Goal: Task Accomplishment & Management: Manage account settings

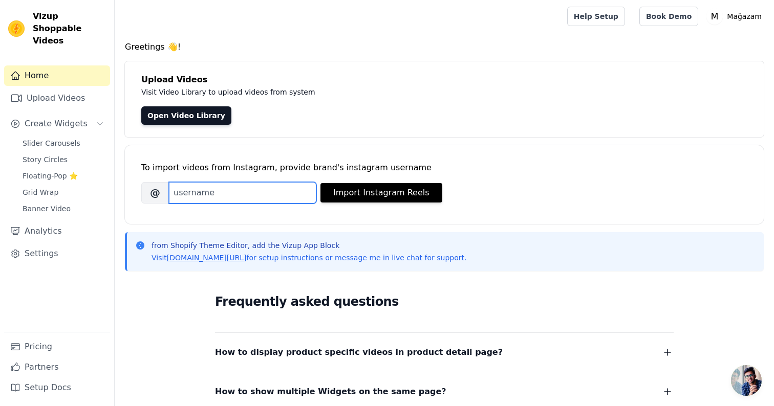
click at [273, 193] on input "Brand's Instagram Username" at bounding box center [242, 192] width 147 height 21
type input "culturebypera"
click at [446, 155] on div "To import videos from Instagram, provide brand's instagram username Brand's Ins…" at bounding box center [444, 176] width 606 height 62
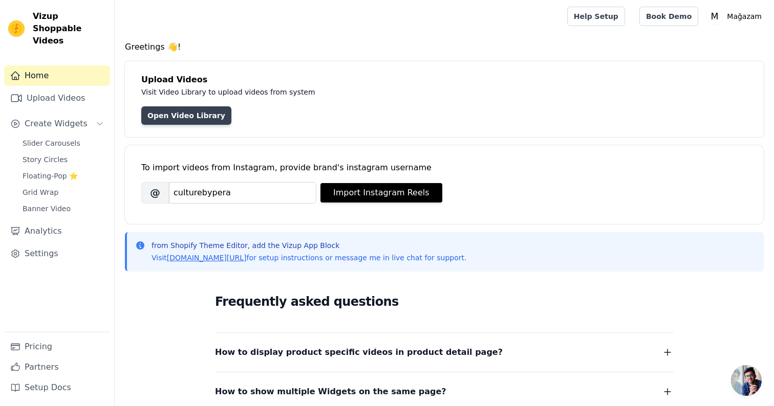
click at [205, 116] on link "Open Video Library" at bounding box center [186, 115] width 90 height 18
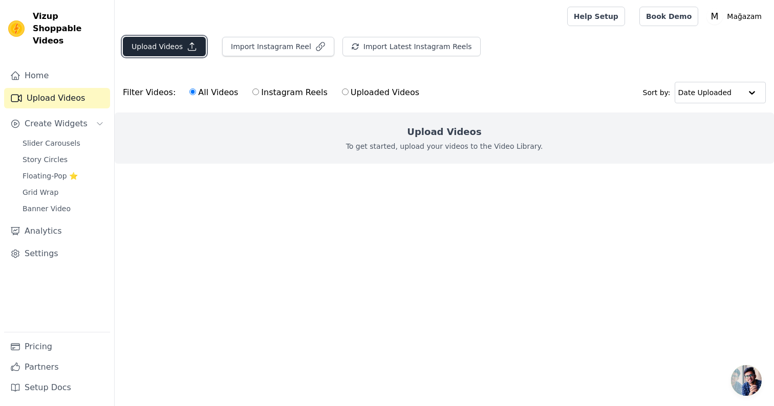
click at [171, 42] on button "Upload Videos" at bounding box center [164, 46] width 83 height 19
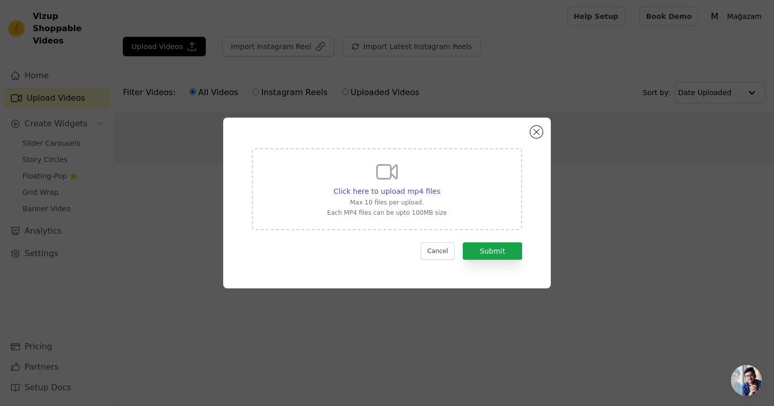
click at [410, 180] on div "Click here to upload mp4 files Max 10 files per upload. Each MP4 files can be u…" at bounding box center [387, 188] width 120 height 57
click at [439, 186] on input "Click here to upload mp4 files Max 10 files per upload. Each MP4 files can be u…" at bounding box center [439, 186] width 1 height 1
type input "C:\fakepath\Bu hissi erkekler anlayamaz #kolye #kolyemodelleri #kolyeucumodelle…"
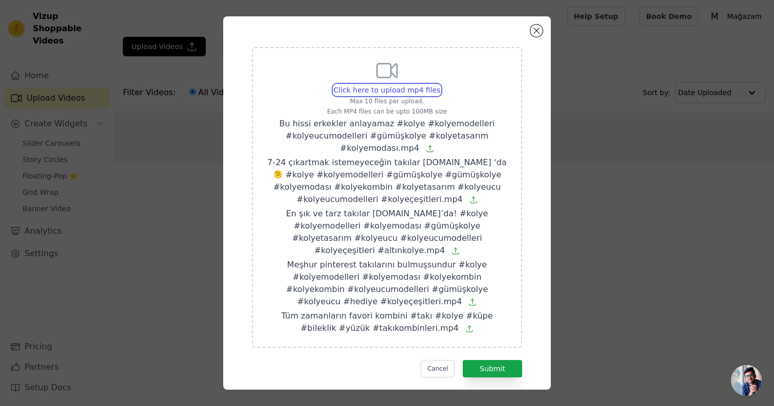
scroll to position [16, 0]
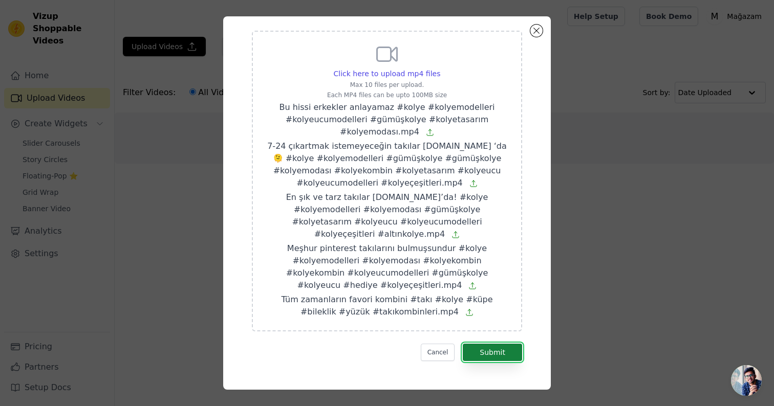
click at [497, 349] on button "Submit" at bounding box center [491, 352] width 59 height 17
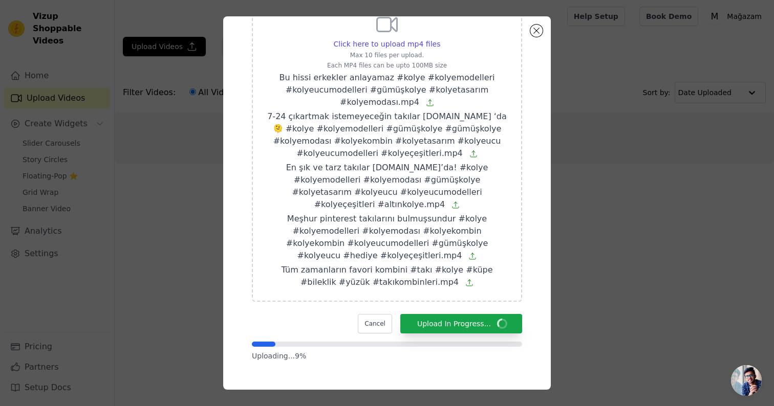
scroll to position [0, 0]
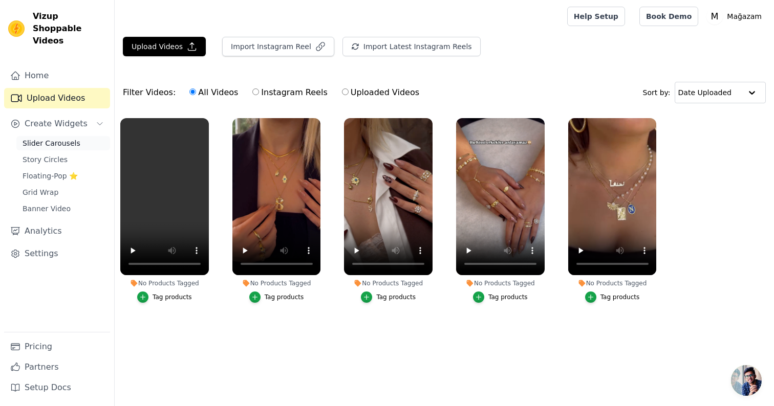
click at [49, 136] on link "Slider Carousels" at bounding box center [63, 143] width 94 height 14
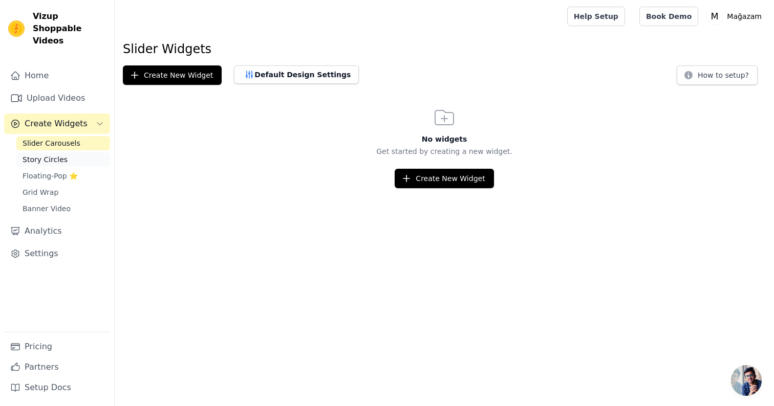
click at [84, 152] on link "Story Circles" at bounding box center [63, 159] width 94 height 14
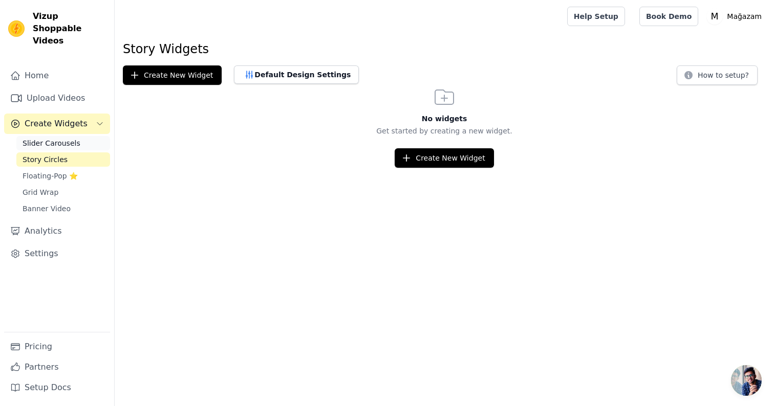
click at [78, 136] on link "Slider Carousels" at bounding box center [63, 143] width 94 height 14
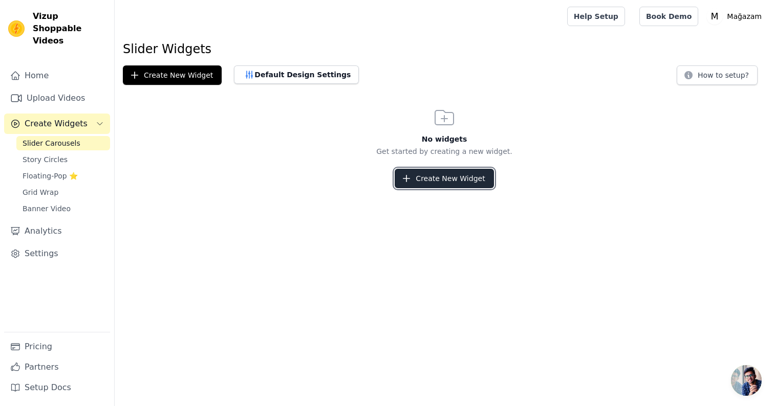
click at [449, 178] on button "Create New Widget" at bounding box center [443, 178] width 99 height 19
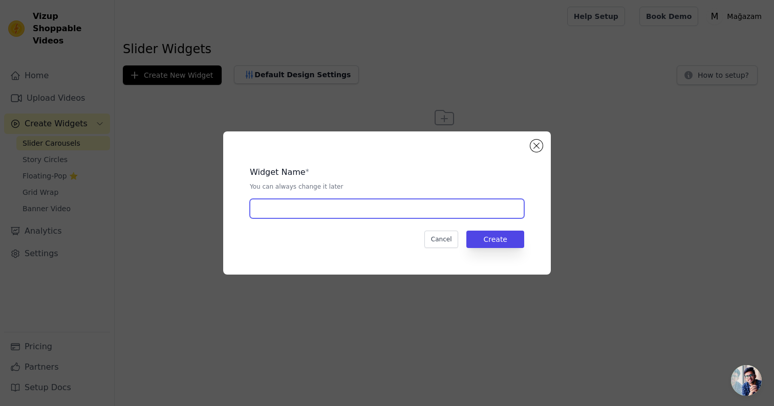
click at [390, 215] on input "text" at bounding box center [387, 208] width 274 height 19
type input "Widget 1"
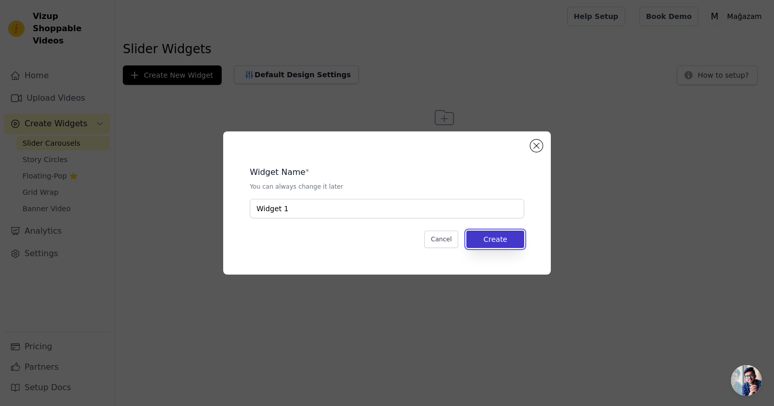
click at [506, 236] on button "Create" at bounding box center [495, 239] width 58 height 17
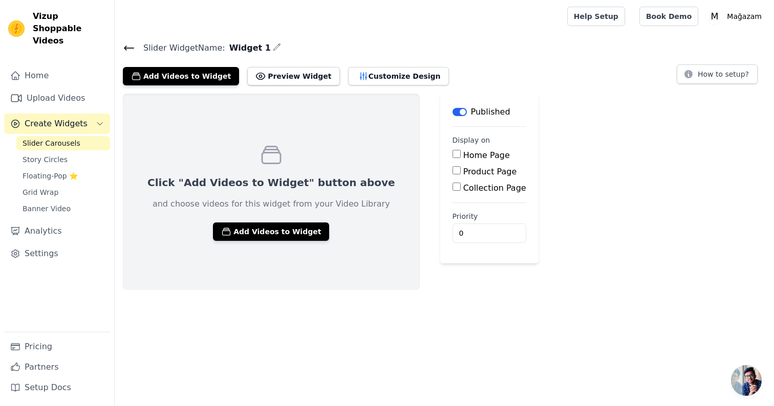
click at [452, 151] on input "Home Page" at bounding box center [456, 154] width 8 height 8
checkbox input "true"
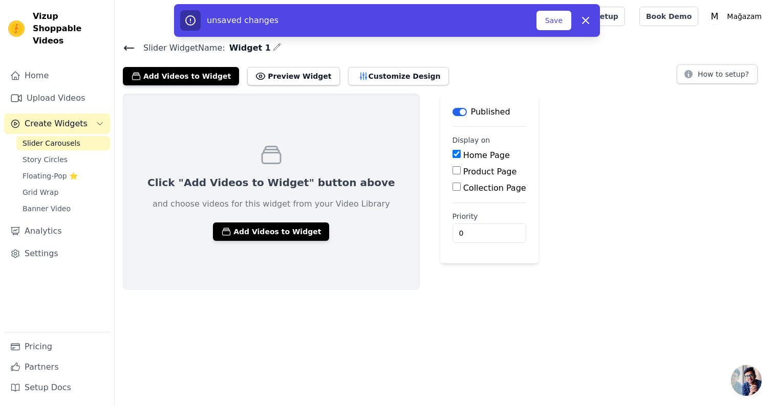
click at [452, 170] on input "Product Page" at bounding box center [456, 170] width 8 height 8
checkbox input "true"
click at [488, 69] on div "Add Videos to Widget Preview Widget Customize Design How to setup?" at bounding box center [444, 74] width 643 height 23
click at [551, 24] on button "Save" at bounding box center [553, 20] width 35 height 19
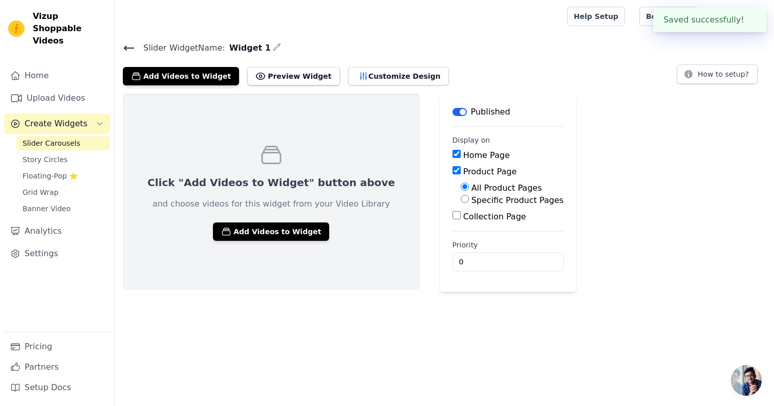
click at [464, 49] on h4 "Slider Widget Name: Widget 1" at bounding box center [444, 48] width 643 height 14
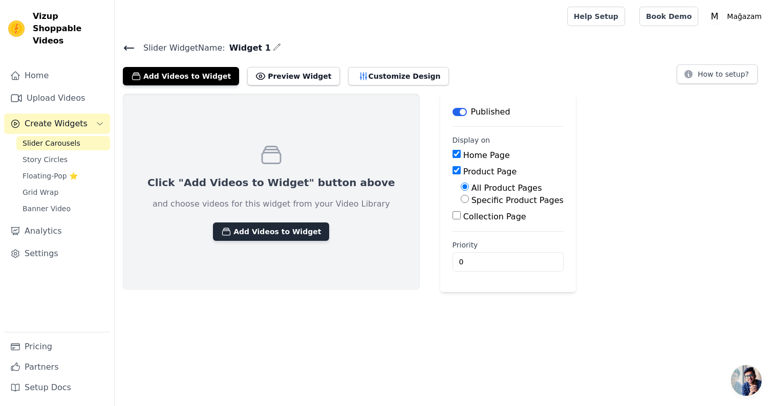
click at [243, 236] on button "Add Videos to Widget" at bounding box center [271, 232] width 116 height 18
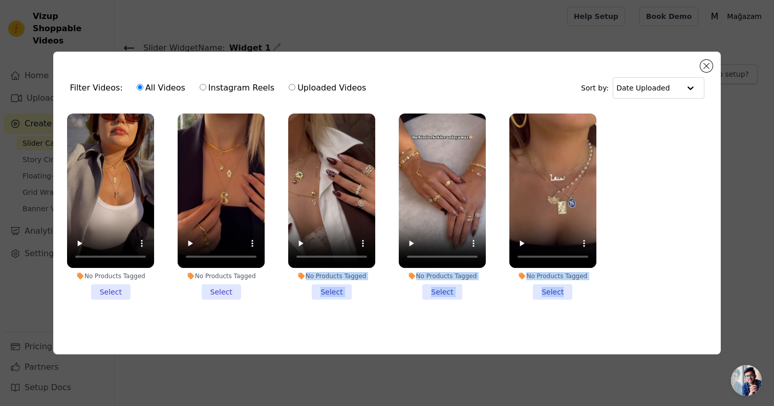
drag, startPoint x: 661, startPoint y: 149, endPoint x: 247, endPoint y: 326, distance: 450.0
click at [247, 326] on div "Filter Videos: All Videos Instagram Reels Uploaded Videos Sort by: Date Uploade…" at bounding box center [386, 203] width 667 height 303
click at [121, 292] on li "No Products Tagged Select" at bounding box center [110, 207] width 87 height 186
click at [0, 0] on input "No Products Tagged Select" at bounding box center [0, 0] width 0 height 0
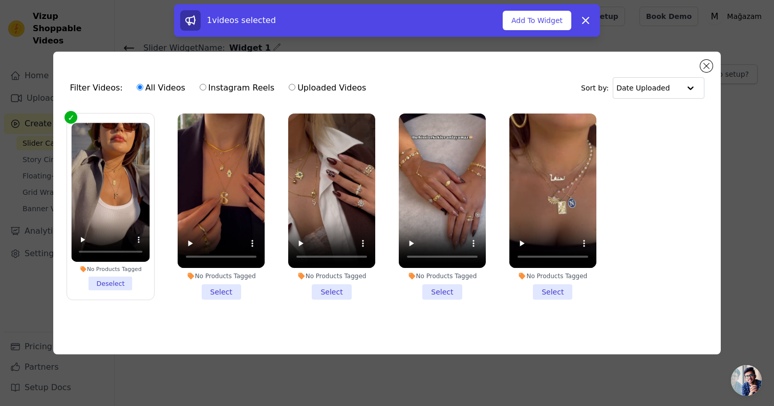
click at [216, 291] on li "No Products Tagged Select" at bounding box center [221, 207] width 87 height 186
click at [0, 0] on input "No Products Tagged Select" at bounding box center [0, 0] width 0 height 0
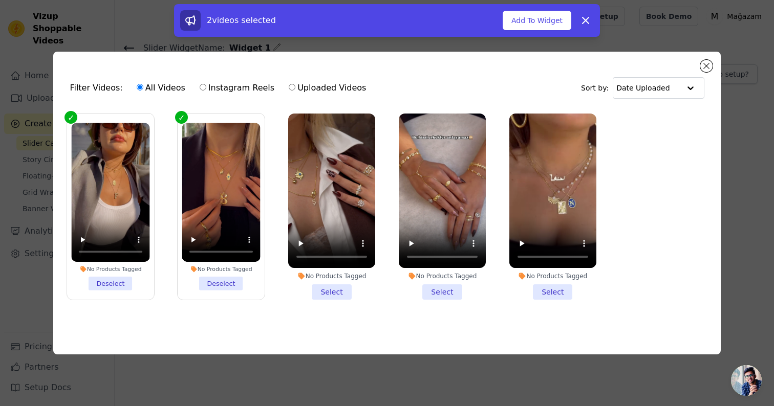
click at [348, 286] on li "No Products Tagged Select" at bounding box center [331, 207] width 87 height 186
click at [0, 0] on input "No Products Tagged Select" at bounding box center [0, 0] width 0 height 0
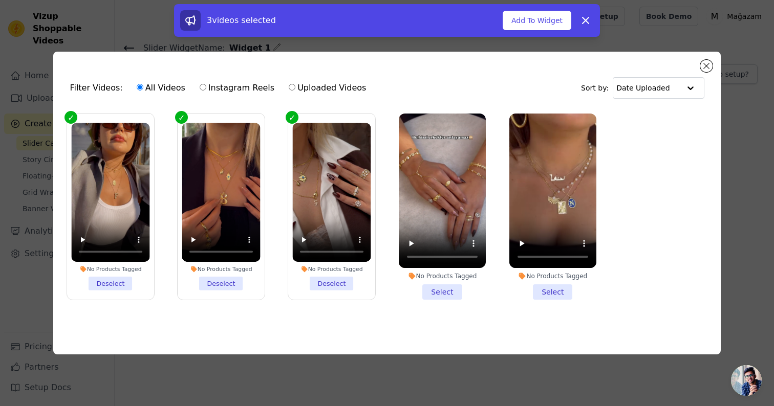
click at [455, 289] on li "No Products Tagged Select" at bounding box center [442, 207] width 87 height 186
click at [0, 0] on input "No Products Tagged Select" at bounding box center [0, 0] width 0 height 0
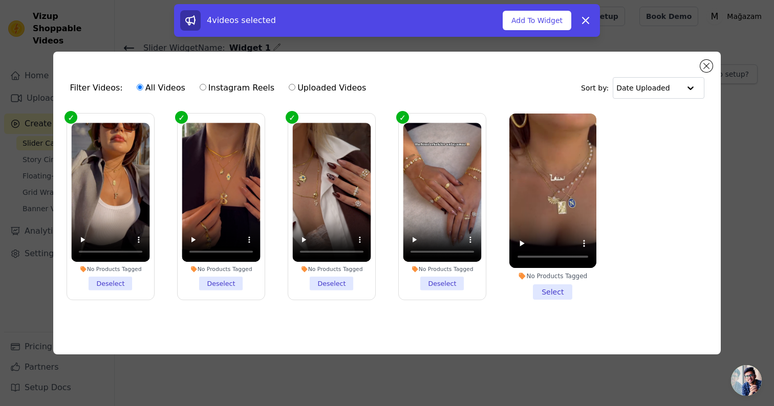
click at [555, 291] on li "No Products Tagged Select" at bounding box center [552, 207] width 87 height 186
click at [0, 0] on input "No Products Tagged Select" at bounding box center [0, 0] width 0 height 0
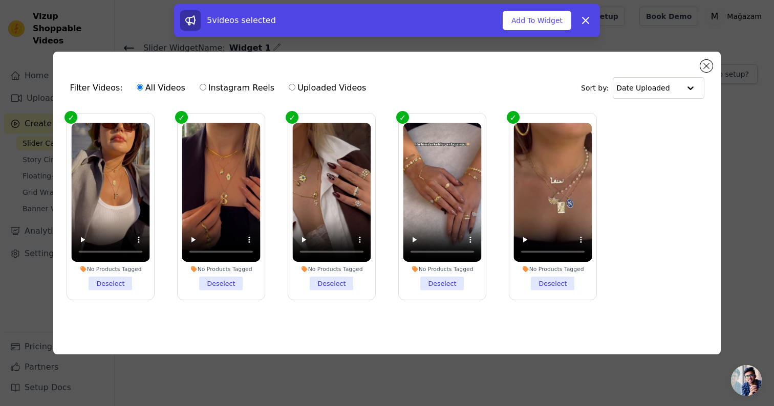
click at [637, 150] on ul "No Products Tagged Deselect No Products Tagged Deselect No Products Tagged Dese…" at bounding box center [386, 215] width 650 height 214
click at [554, 23] on button "Add To Widget" at bounding box center [536, 20] width 69 height 19
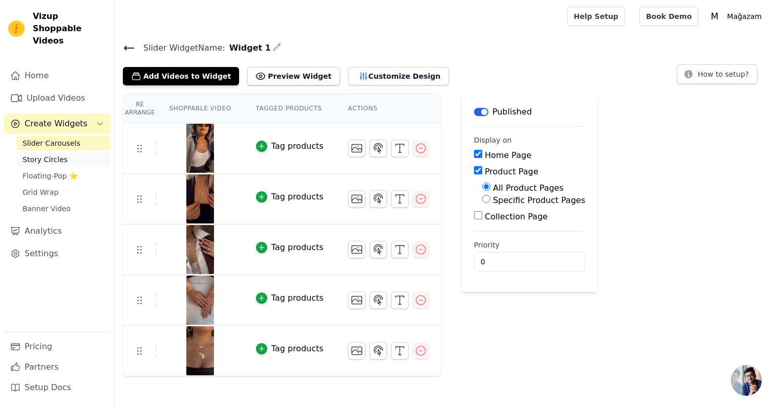
click at [73, 152] on link "Story Circles" at bounding box center [63, 159] width 94 height 14
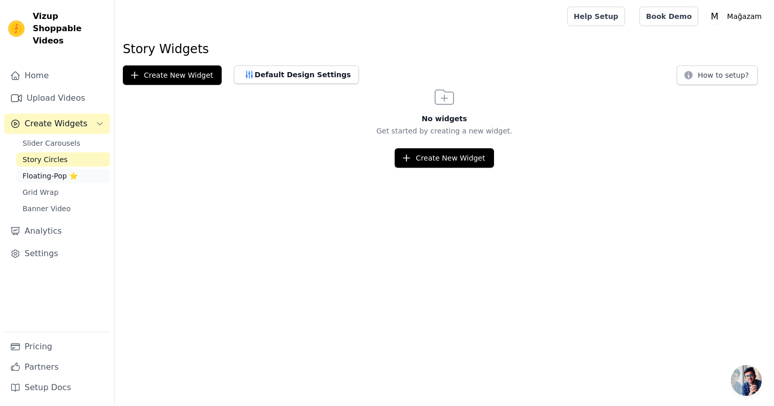
click at [76, 169] on link "Floating-Pop ⭐" at bounding box center [63, 176] width 94 height 14
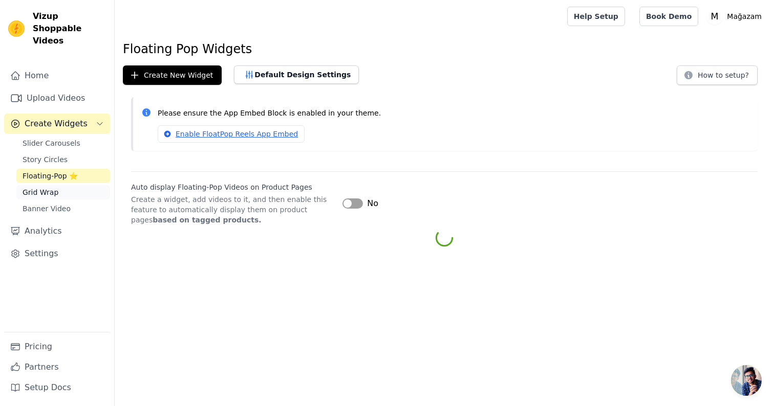
click at [75, 185] on link "Grid Wrap" at bounding box center [63, 192] width 94 height 14
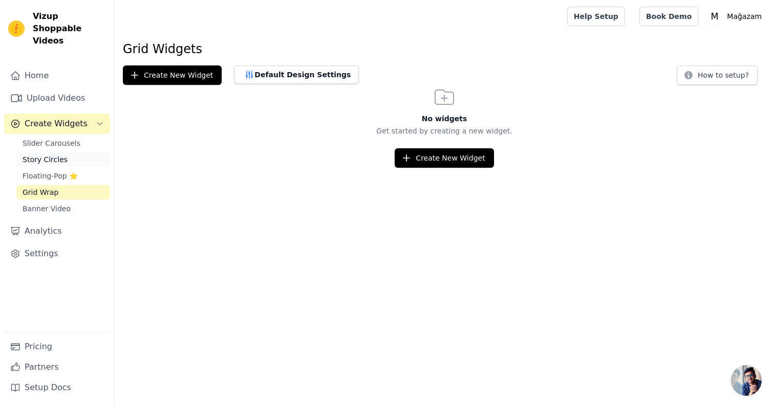
click at [61, 152] on link "Story Circles" at bounding box center [63, 159] width 94 height 14
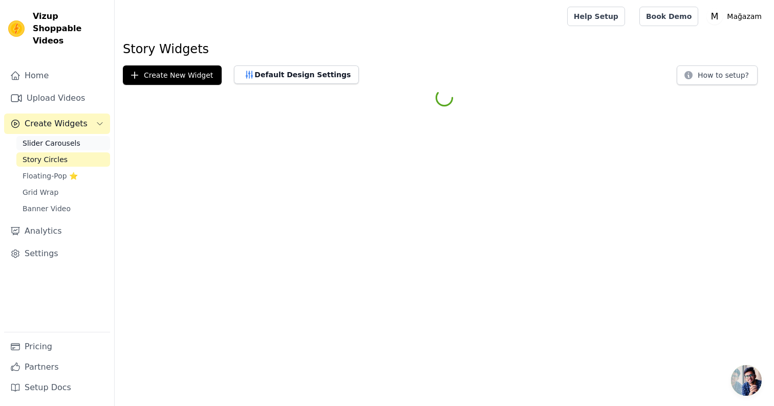
click at [64, 138] on span "Slider Carousels" at bounding box center [52, 143] width 58 height 10
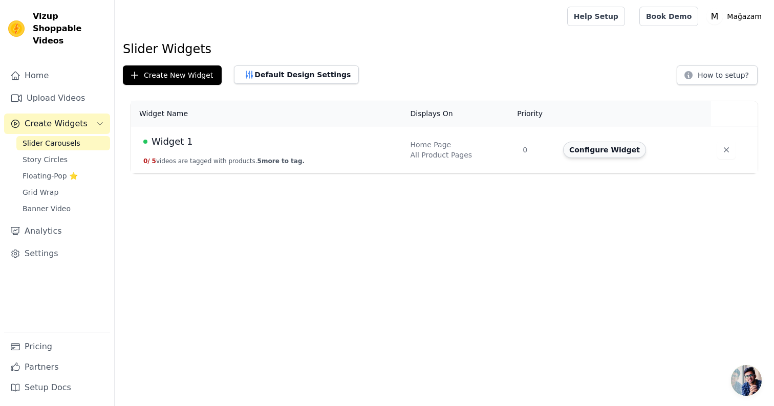
click at [584, 154] on button "Configure Widget" at bounding box center [604, 150] width 83 height 16
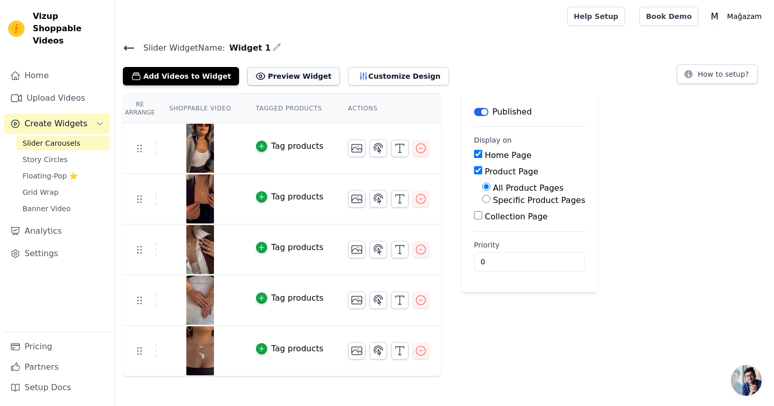
click at [294, 75] on button "Preview Widget" at bounding box center [293, 76] width 92 height 18
click at [56, 244] on link "Settings" at bounding box center [57, 254] width 106 height 20
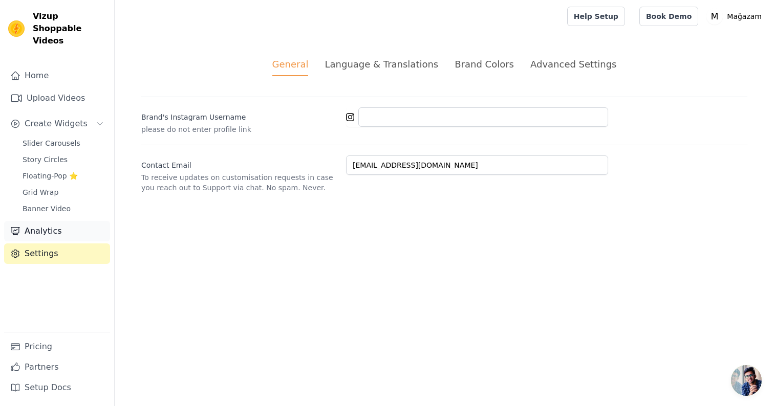
click at [58, 221] on link "Analytics" at bounding box center [57, 231] width 106 height 20
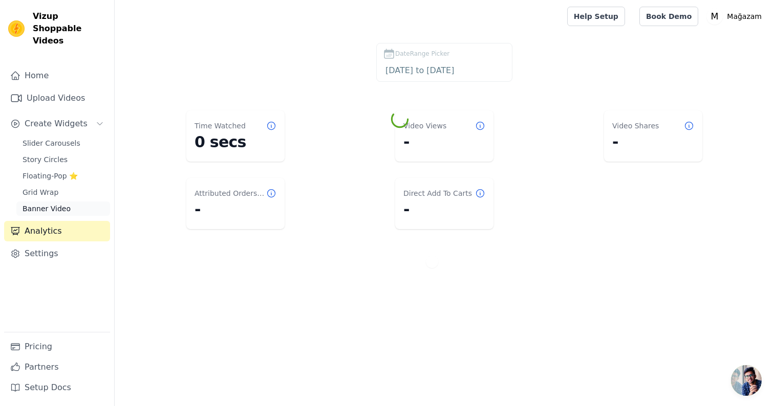
click at [69, 202] on link "Banner Video" at bounding box center [63, 209] width 94 height 14
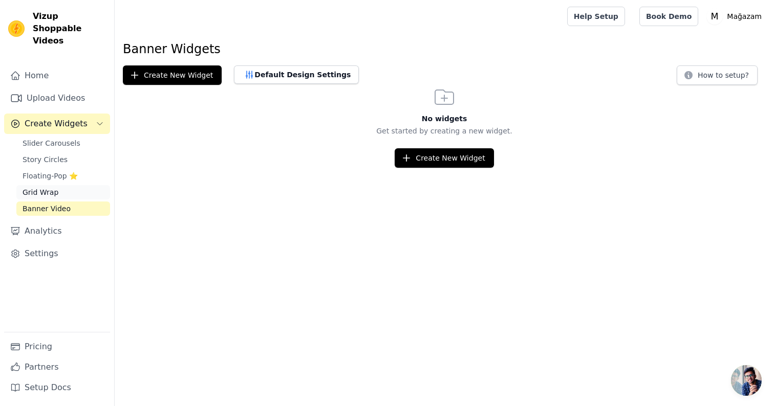
click at [74, 185] on link "Grid Wrap" at bounding box center [63, 192] width 94 height 14
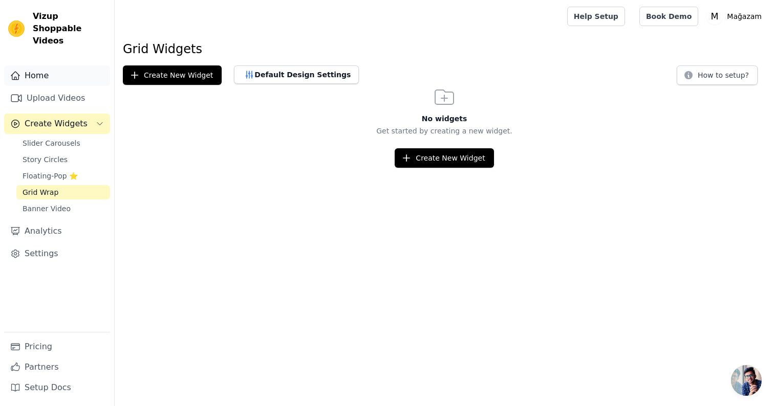
click at [60, 73] on link "Home" at bounding box center [57, 75] width 106 height 20
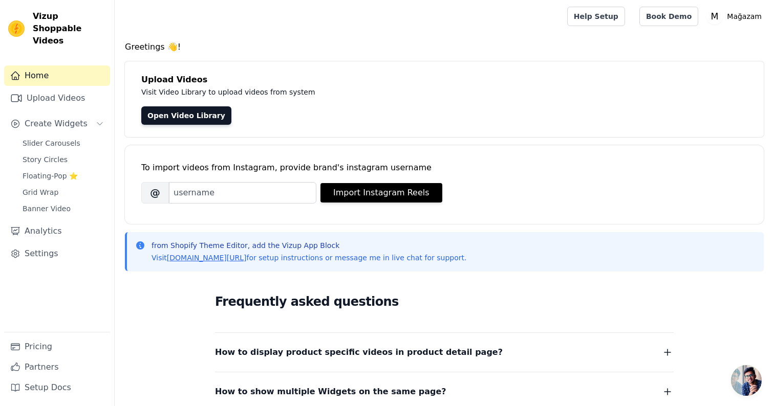
click at [20, 21] on img at bounding box center [16, 28] width 16 height 16
click at [70, 202] on link "Banner Video" at bounding box center [63, 209] width 94 height 14
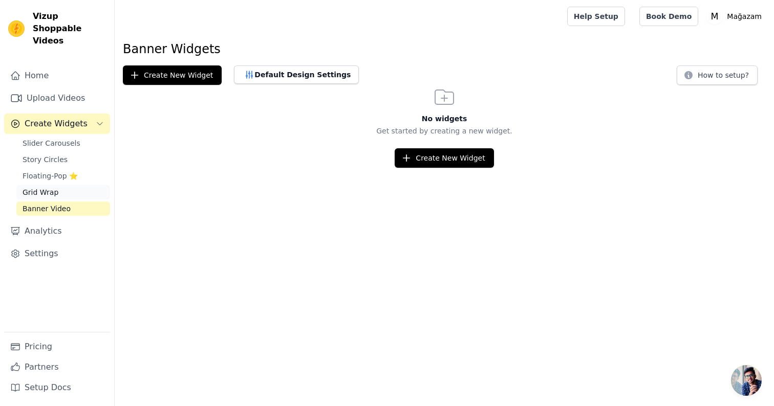
click at [64, 185] on link "Grid Wrap" at bounding box center [63, 192] width 94 height 14
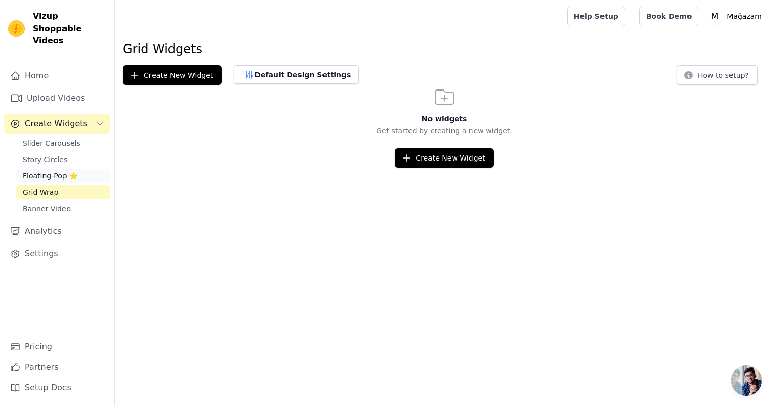
click at [42, 171] on span "Floating-Pop ⭐" at bounding box center [50, 176] width 55 height 10
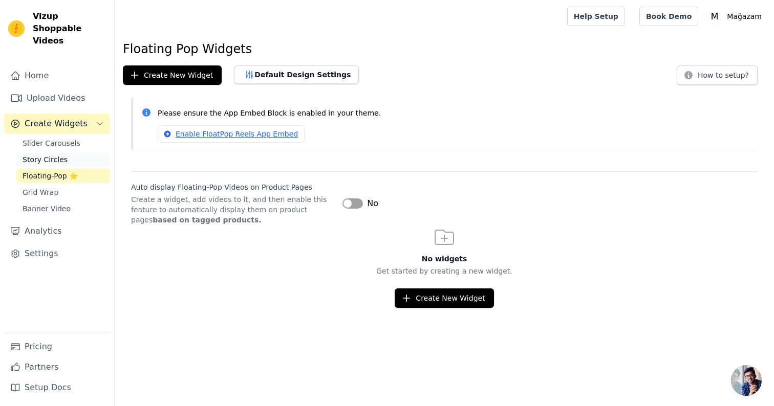
click at [40, 155] on span "Story Circles" at bounding box center [45, 160] width 45 height 10
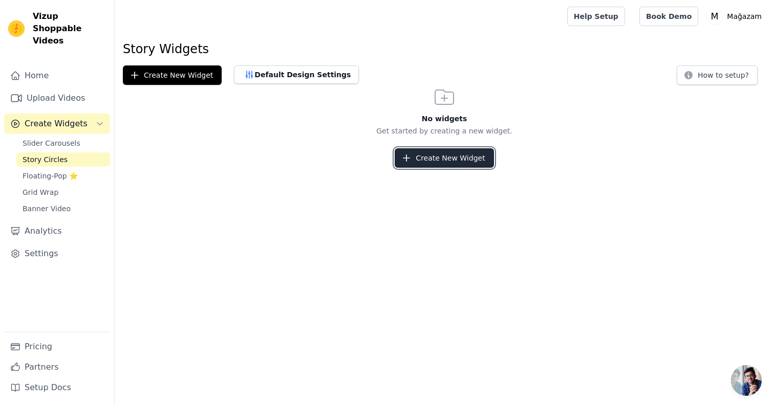
click at [431, 159] on button "Create New Widget" at bounding box center [443, 157] width 99 height 19
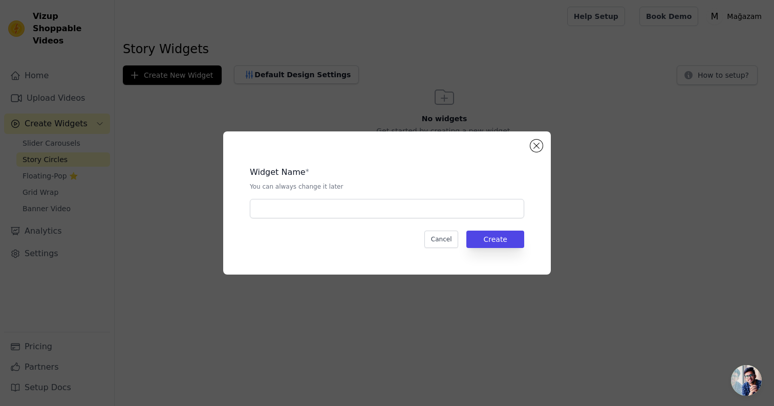
click at [332, 221] on div "Widget Name * You can always change it later Cancel Create" at bounding box center [386, 203] width 295 height 111
click at [331, 208] on input "text" at bounding box center [387, 208] width 274 height 19
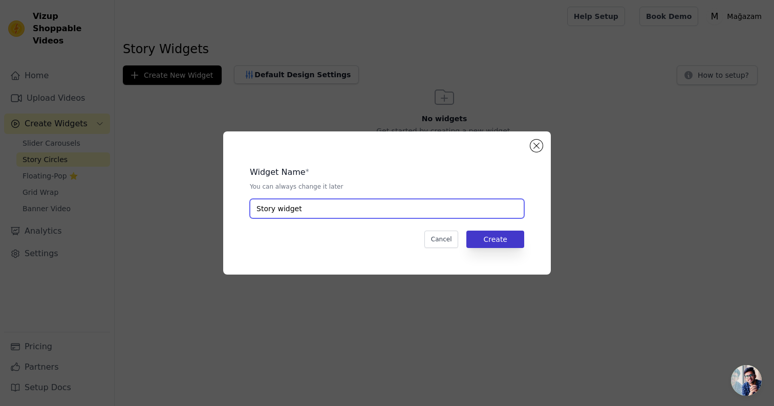
type input "Story widget"
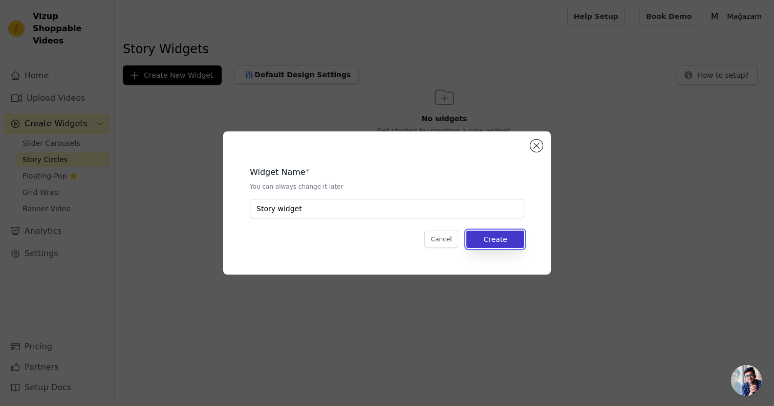
click at [511, 237] on button "Create" at bounding box center [495, 239] width 58 height 17
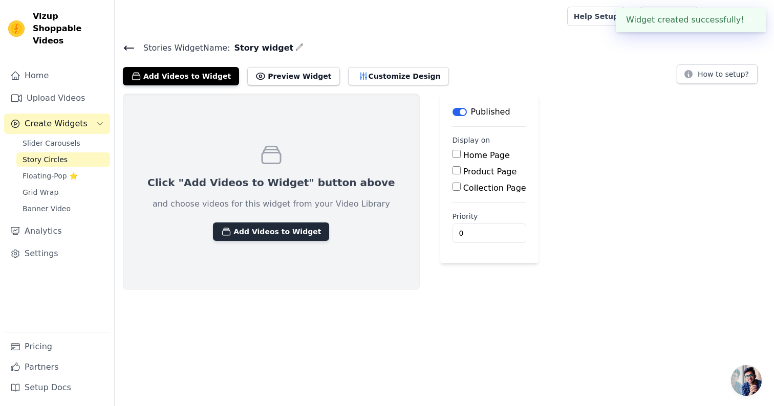
click at [276, 235] on button "Add Videos to Widget" at bounding box center [271, 232] width 116 height 18
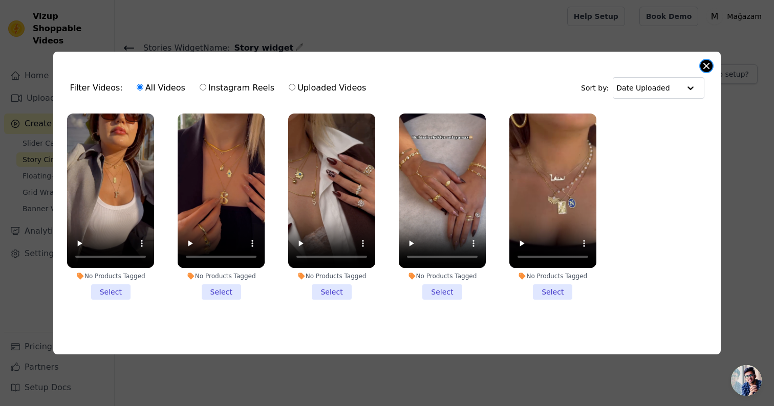
click at [710, 64] on button "Close modal" at bounding box center [706, 66] width 12 height 12
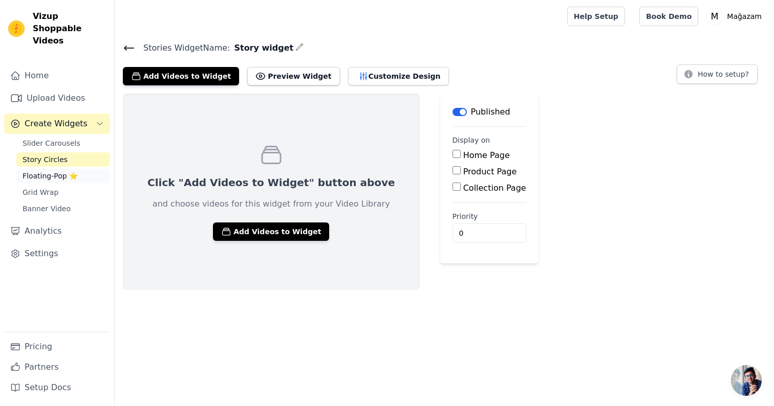
click at [52, 169] on link "Floating-Pop ⭐" at bounding box center [63, 176] width 94 height 14
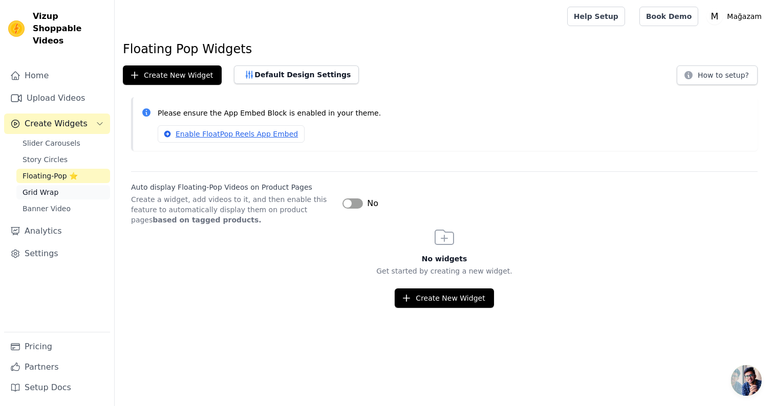
click at [53, 187] on span "Grid Wrap" at bounding box center [41, 192] width 36 height 10
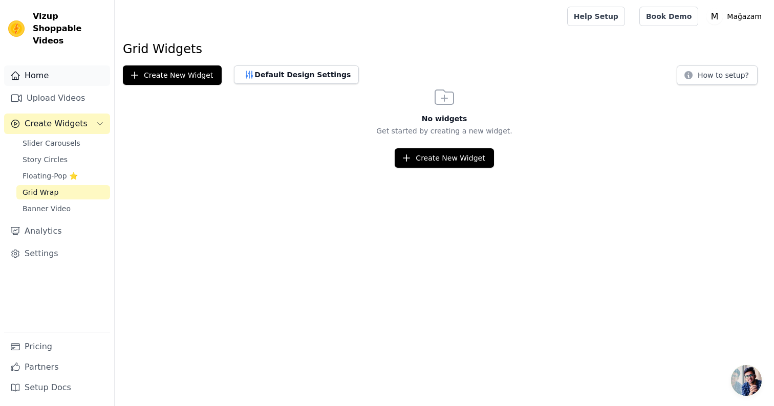
click at [50, 66] on link "Home" at bounding box center [57, 75] width 106 height 20
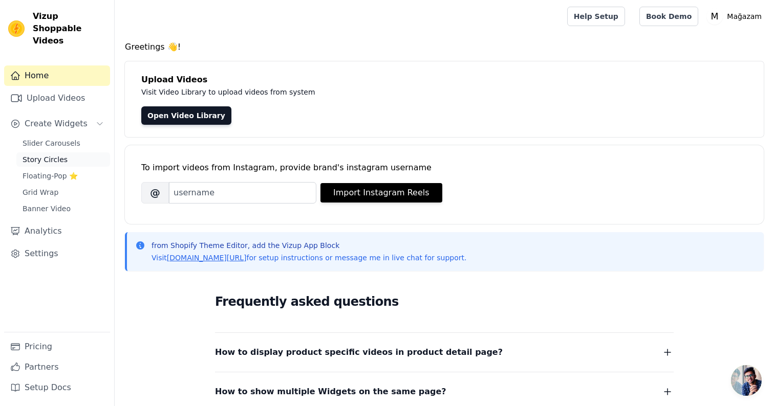
click at [56, 155] on span "Story Circles" at bounding box center [45, 160] width 45 height 10
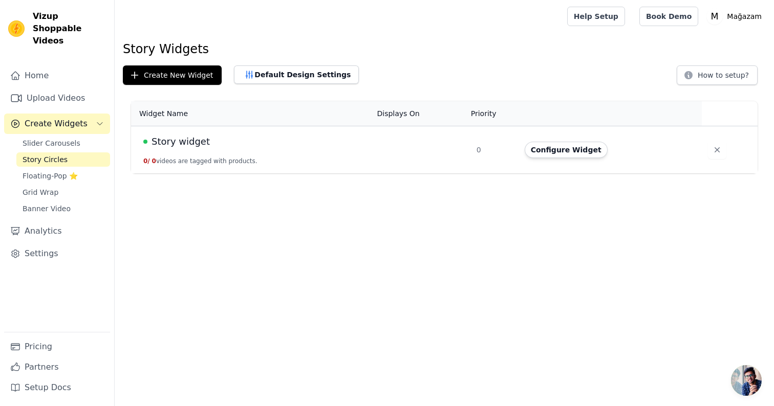
click at [342, 173] on html "Vizup Shoppable Videos Home Upload Videos Create Widgets Slider Carousels Story…" at bounding box center [387, 86] width 774 height 173
click at [576, 150] on button "Configure Widget" at bounding box center [565, 150] width 83 height 16
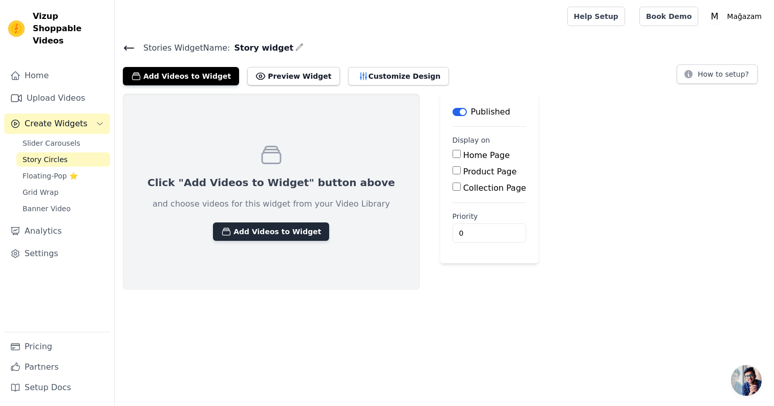
click at [252, 231] on button "Add Videos to Widget" at bounding box center [271, 232] width 116 height 18
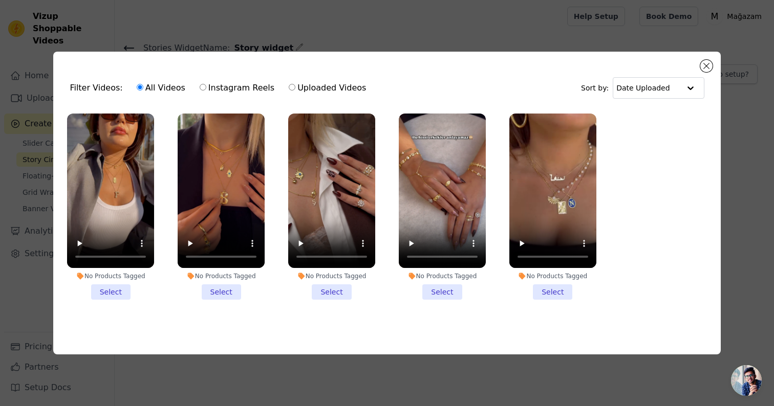
click at [318, 88] on label "Uploaded Videos" at bounding box center [327, 87] width 78 height 13
click at [295, 88] on input "Uploaded Videos" at bounding box center [292, 87] width 7 height 7
radio input "true"
click at [177, 92] on label "All Videos" at bounding box center [161, 87] width 50 height 13
click at [143, 91] on input "All Videos" at bounding box center [140, 87] width 7 height 7
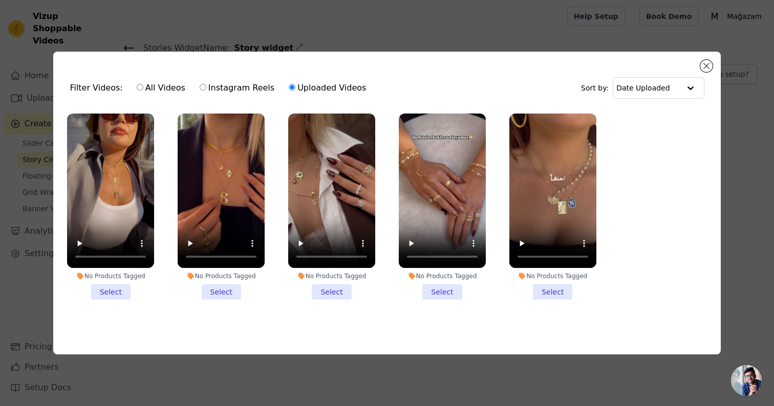
radio input "true"
click at [314, 83] on label "Uploaded Videos" at bounding box center [327, 87] width 78 height 13
click at [295, 84] on input "Uploaded Videos" at bounding box center [292, 87] width 7 height 7
radio input "true"
click at [706, 59] on div "Filter Videos: All Videos Instagram Reels Uploaded Videos Sort by: Date Uploade…" at bounding box center [386, 203] width 667 height 303
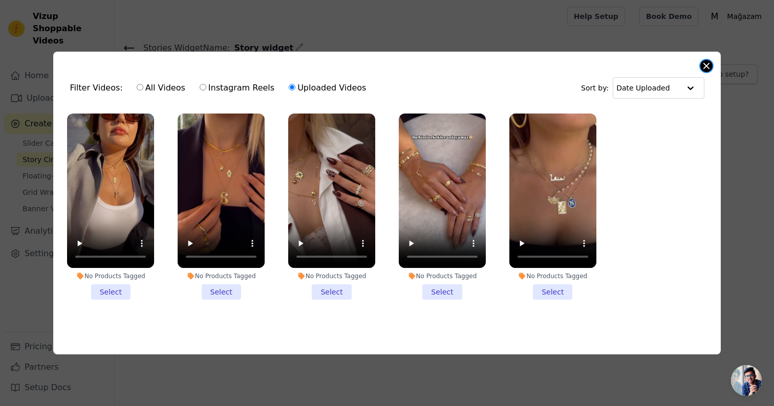
click at [706, 60] on div "Filter Videos: All Videos Instagram Reels Uploaded Videos Sort by: Date Uploade…" at bounding box center [386, 203] width 667 height 303
click at [553, 288] on li "No Products Tagged Select" at bounding box center [552, 207] width 87 height 186
click at [0, 0] on input "No Products Tagged Select" at bounding box center [0, 0] width 0 height 0
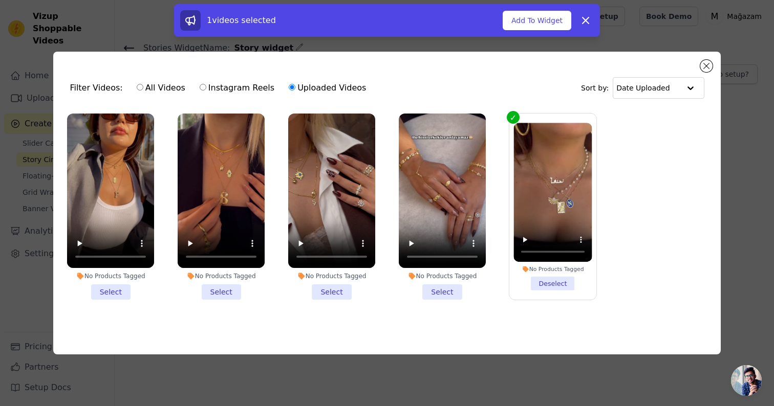
click at [444, 289] on li "No Products Tagged Select" at bounding box center [442, 207] width 87 height 186
click at [0, 0] on input "No Products Tagged Select" at bounding box center [0, 0] width 0 height 0
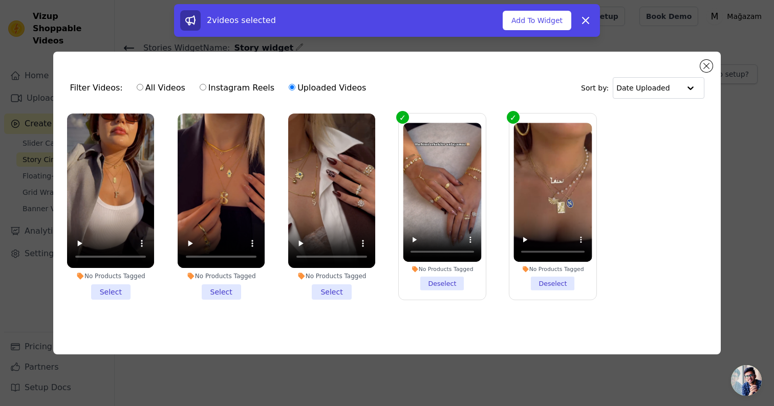
click at [327, 295] on li "No Products Tagged Select" at bounding box center [331, 207] width 87 height 186
click at [0, 0] on input "No Products Tagged Select" at bounding box center [0, 0] width 0 height 0
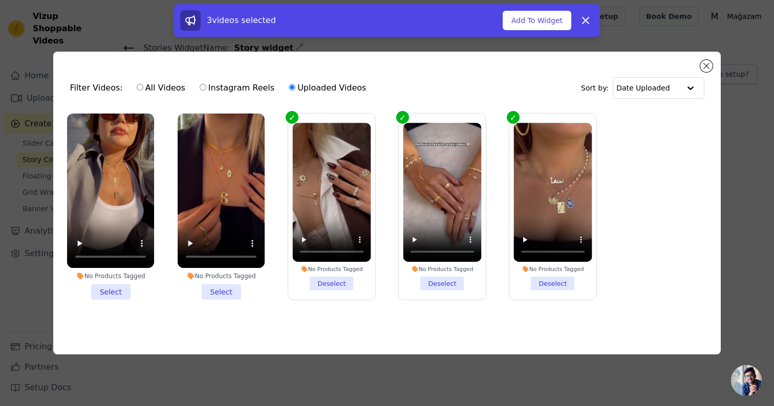
click at [228, 291] on li "No Products Tagged Select" at bounding box center [221, 207] width 87 height 186
click at [0, 0] on input "No Products Tagged Select" at bounding box center [0, 0] width 0 height 0
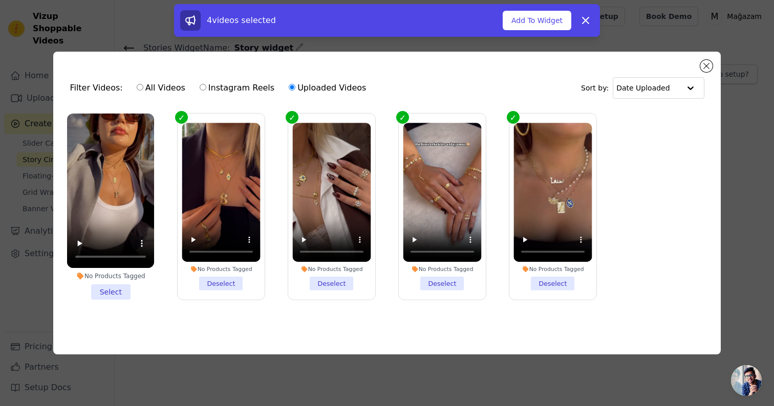
click at [107, 289] on li "No Products Tagged Select" at bounding box center [110, 207] width 87 height 186
click at [0, 0] on input "No Products Tagged Select" at bounding box center [0, 0] width 0 height 0
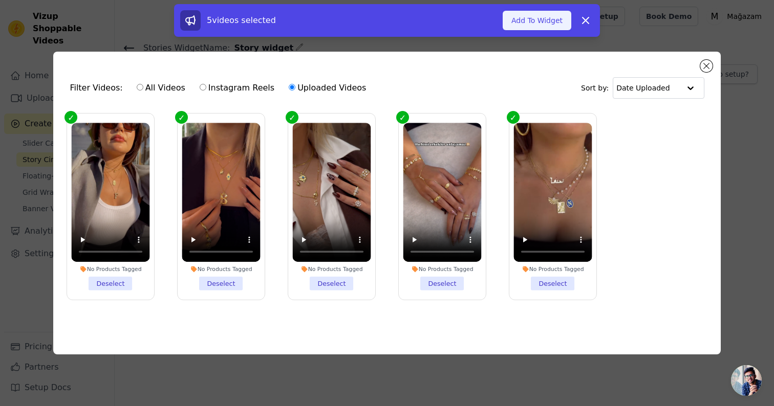
click at [531, 18] on button "Add To Widget" at bounding box center [536, 20] width 69 height 19
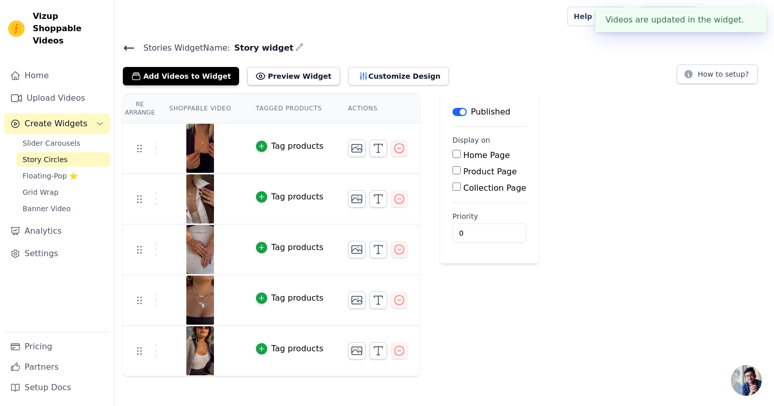
click at [473, 156] on label "Home Page" at bounding box center [486, 155] width 47 height 10
click at [460, 156] on input "Home Page" at bounding box center [456, 154] width 8 height 8
checkbox input "true"
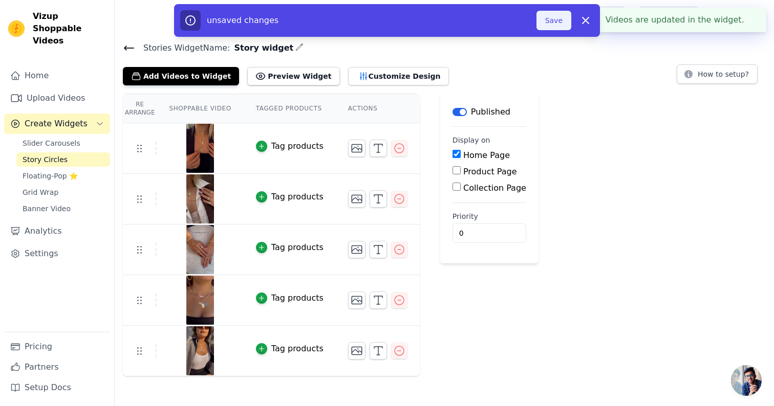
click at [557, 24] on button "Save" at bounding box center [553, 20] width 35 height 19
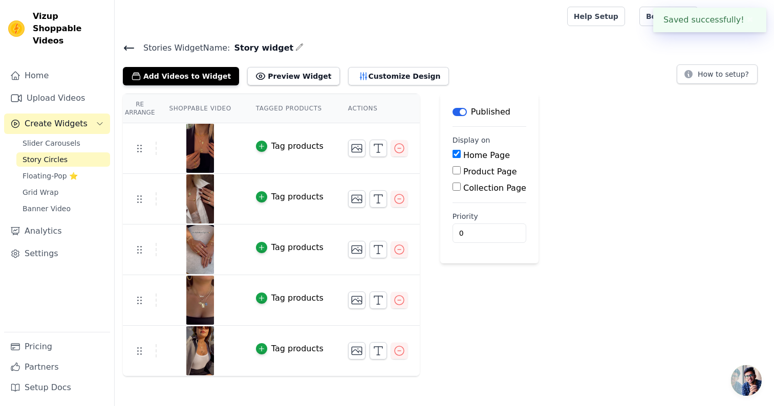
click at [484, 47] on h4 "Stories Widget Name: Story widget" at bounding box center [444, 48] width 643 height 14
click at [29, 71] on link "Home" at bounding box center [57, 75] width 106 height 20
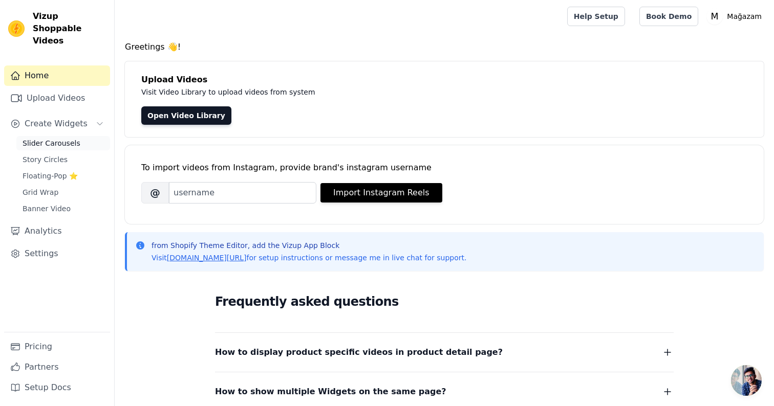
click at [70, 138] on span "Slider Carousels" at bounding box center [52, 143] width 58 height 10
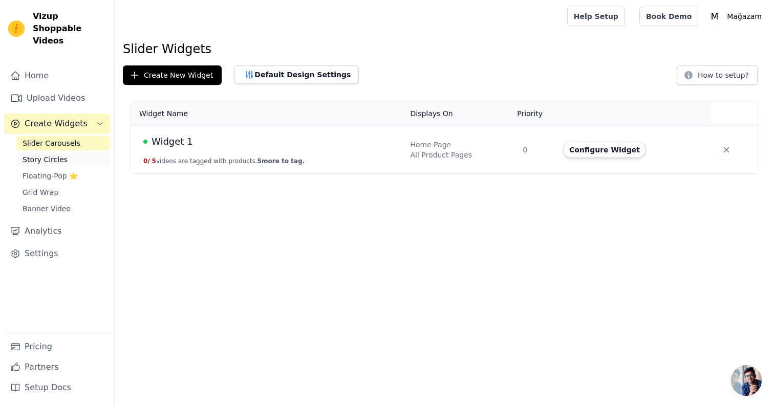
click at [65, 152] on link "Story Circles" at bounding box center [63, 159] width 94 height 14
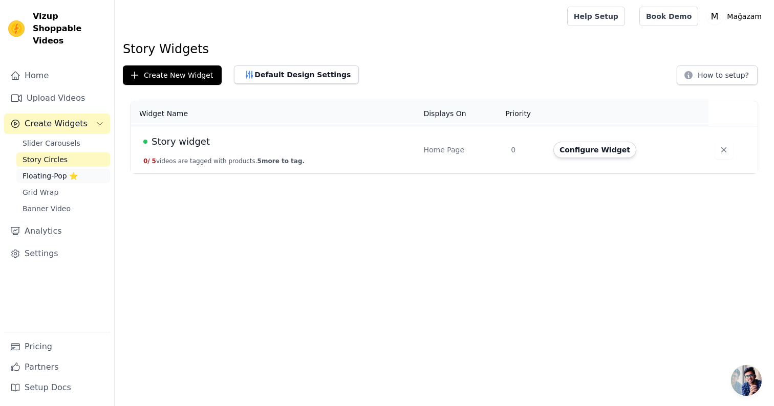
click at [85, 169] on link "Floating-Pop ⭐" at bounding box center [63, 176] width 94 height 14
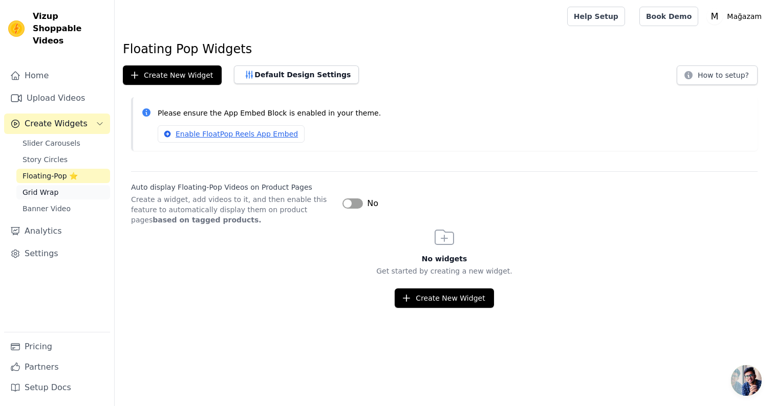
click at [85, 185] on link "Grid Wrap" at bounding box center [63, 192] width 94 height 14
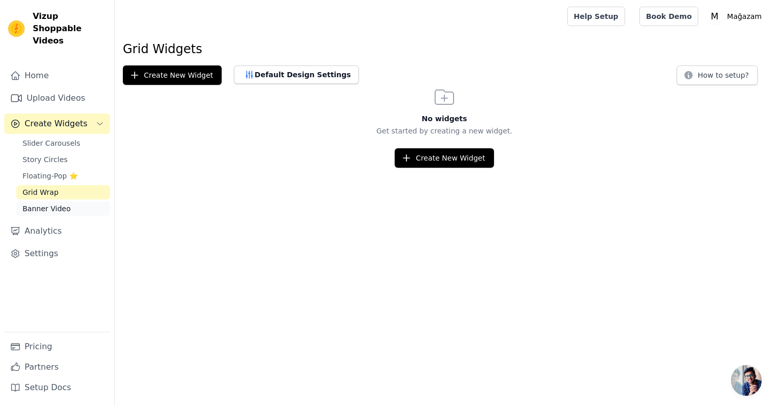
click at [85, 202] on link "Banner Video" at bounding box center [63, 209] width 94 height 14
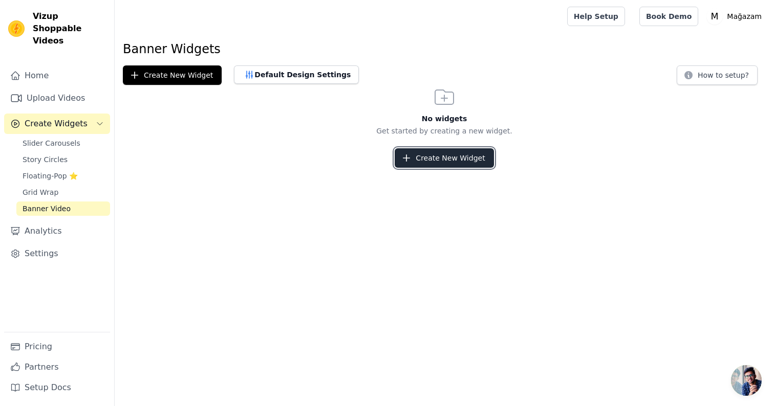
click at [437, 164] on button "Create New Widget" at bounding box center [443, 157] width 99 height 19
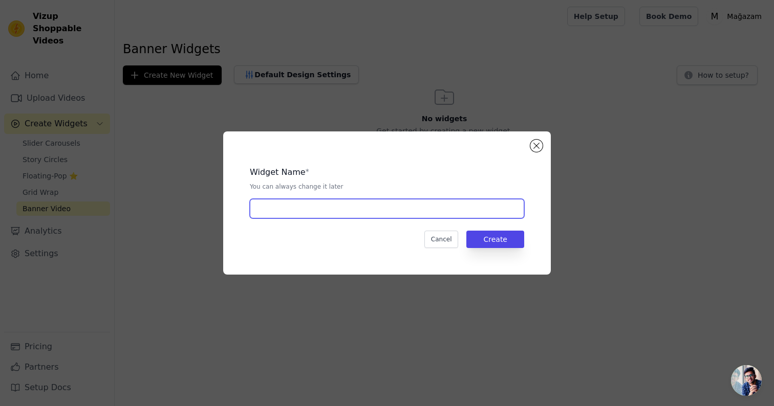
click at [398, 206] on input "text" at bounding box center [387, 208] width 274 height 19
type input "banner video"
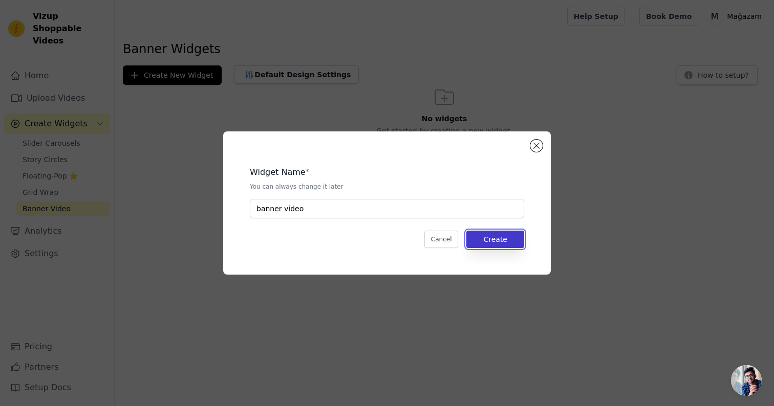
click at [501, 238] on button "Create" at bounding box center [495, 239] width 58 height 17
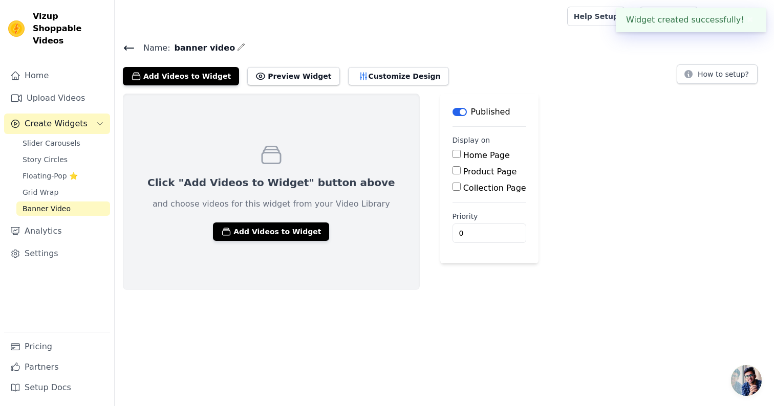
click at [463, 157] on label "Home Page" at bounding box center [486, 155] width 47 height 10
click at [452, 157] on input "Home Page" at bounding box center [456, 154] width 8 height 8
checkbox input "true"
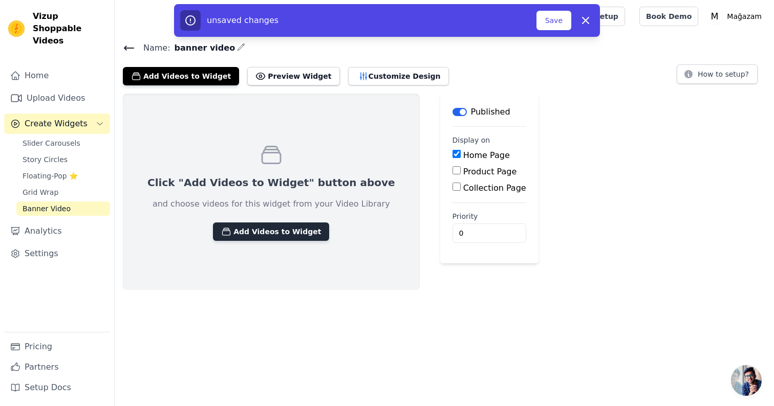
click at [280, 236] on button "Add Videos to Widget" at bounding box center [271, 232] width 116 height 18
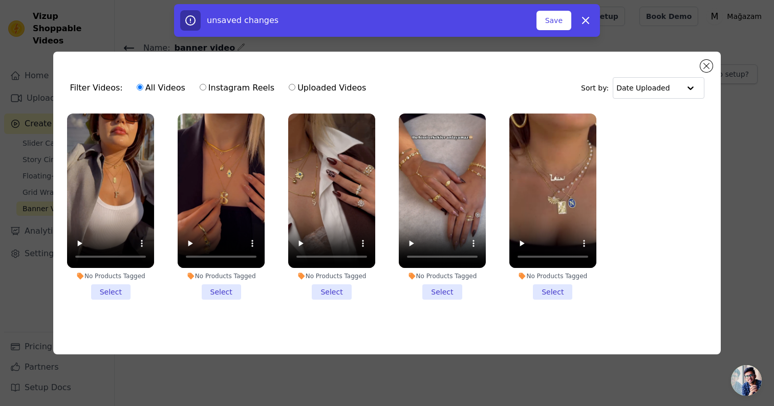
click at [553, 289] on li "No Products Tagged Select" at bounding box center [552, 207] width 87 height 186
click at [0, 0] on input "No Products Tagged Select" at bounding box center [0, 0] width 0 height 0
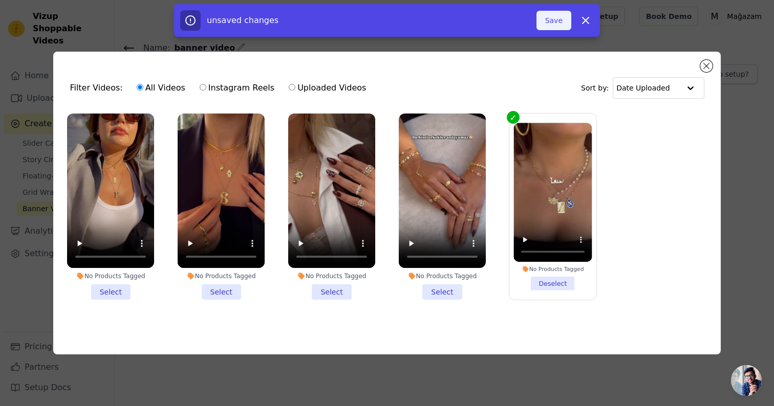
click at [556, 25] on button "Save" at bounding box center [553, 20] width 35 height 19
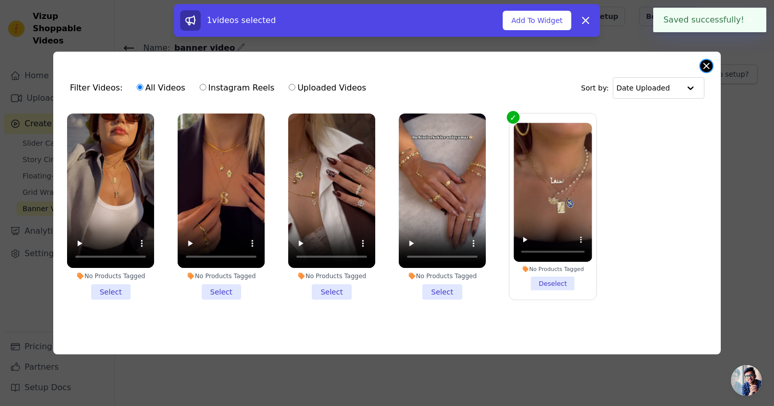
click at [709, 64] on button "Close modal" at bounding box center [706, 66] width 12 height 12
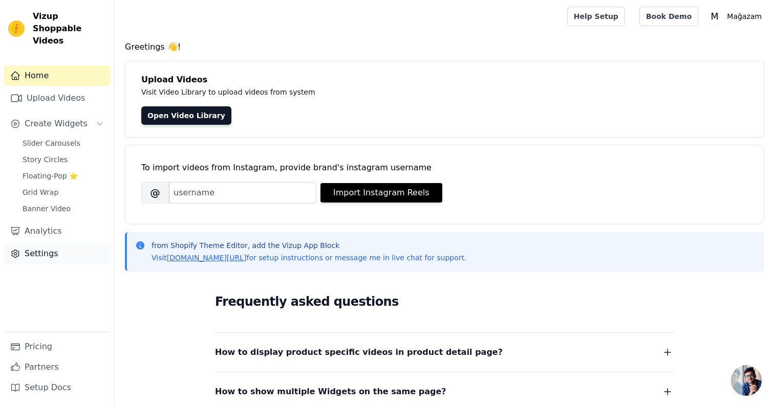
click at [30, 244] on link "Settings" at bounding box center [57, 254] width 106 height 20
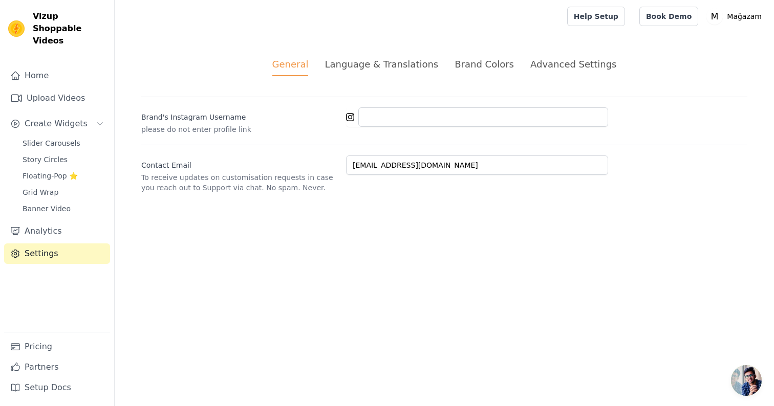
click at [494, 57] on div "General Language & Translations Brand Colors Advanced Settings unsaved changes …" at bounding box center [444, 125] width 655 height 185
click at [494, 59] on div "Brand Colors" at bounding box center [483, 64] width 59 height 14
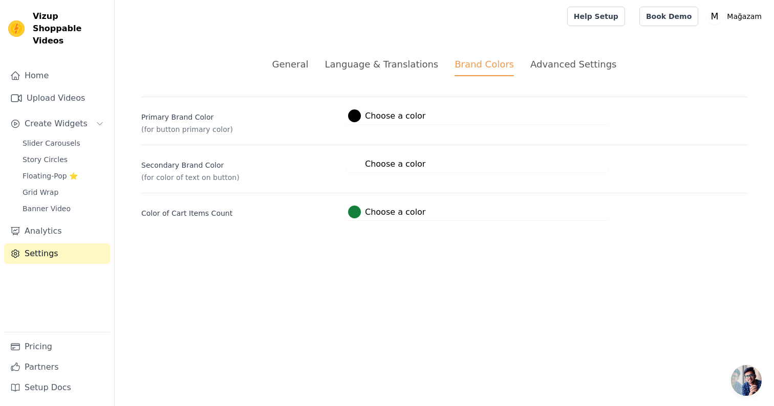
click at [352, 116] on div at bounding box center [354, 115] width 13 height 13
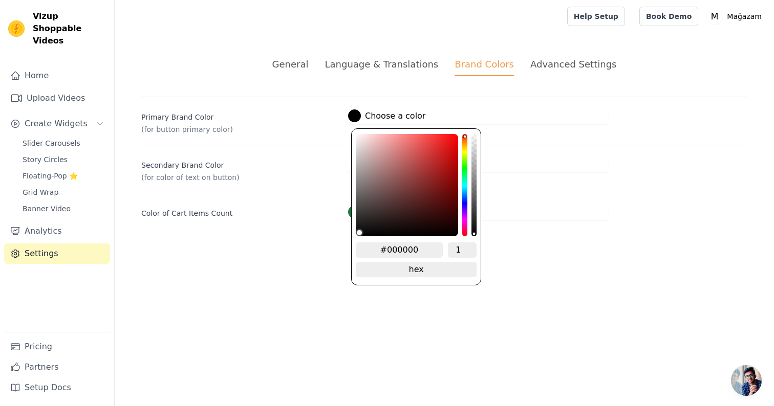
click at [303, 245] on html "Vizup Shoppable Videos Home Upload Videos Create Widgets Slider Carousels Story…" at bounding box center [387, 122] width 774 height 245
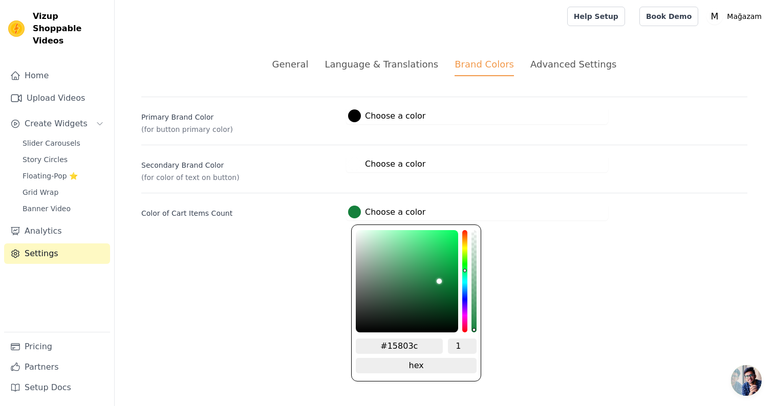
click at [399, 209] on label "#15803c Choose a color" at bounding box center [386, 212] width 77 height 13
click at [543, 221] on div "General Language & Translations Brand Colors Advanced Settings unsaved changes …" at bounding box center [444, 139] width 655 height 212
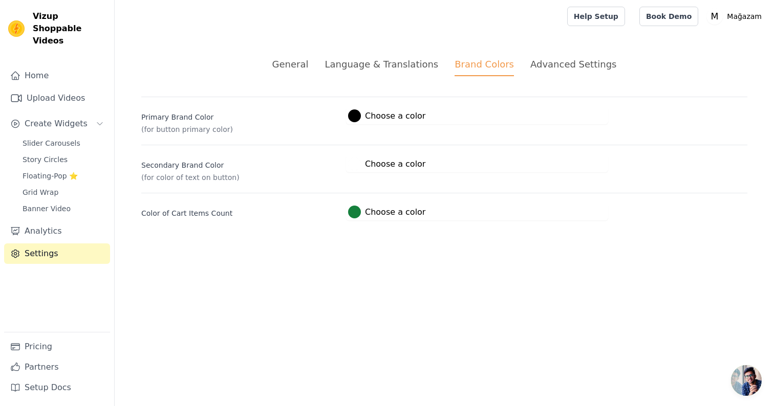
click at [545, 58] on div "Advanced Settings" at bounding box center [573, 64] width 86 height 14
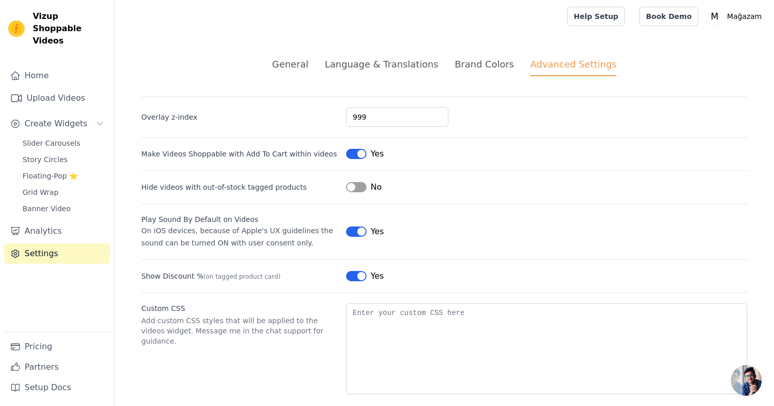
scroll to position [13, 0]
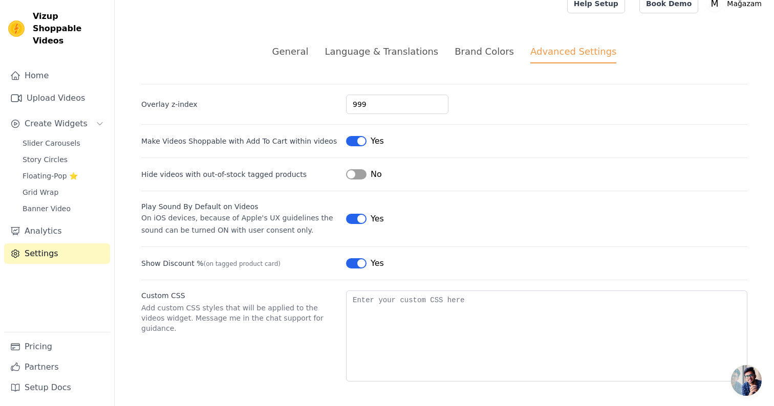
click at [488, 49] on div "Brand Colors" at bounding box center [483, 52] width 59 height 14
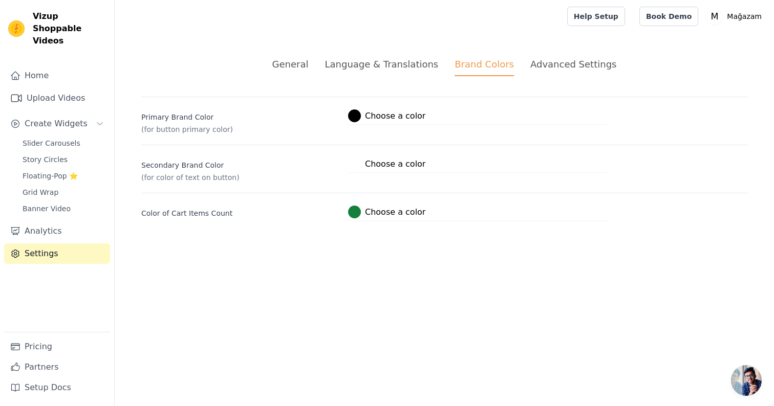
click at [363, 72] on li "Language & Translations" at bounding box center [381, 66] width 114 height 19
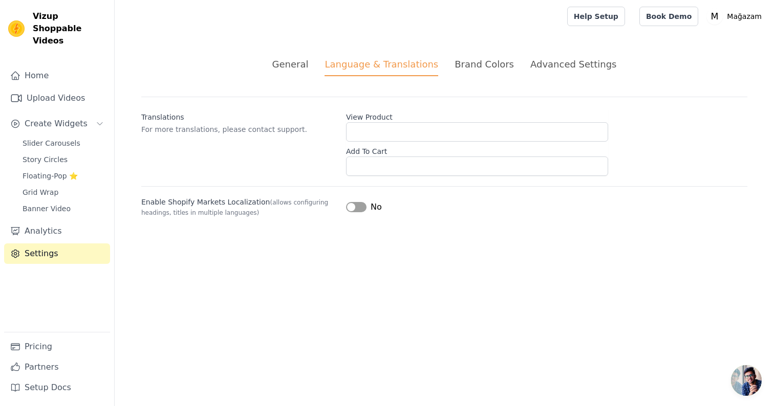
click at [306, 165] on div "Translations For more translations, please contact support. View Product Add To…" at bounding box center [444, 136] width 606 height 79
click at [298, 67] on div "General" at bounding box center [290, 64] width 36 height 14
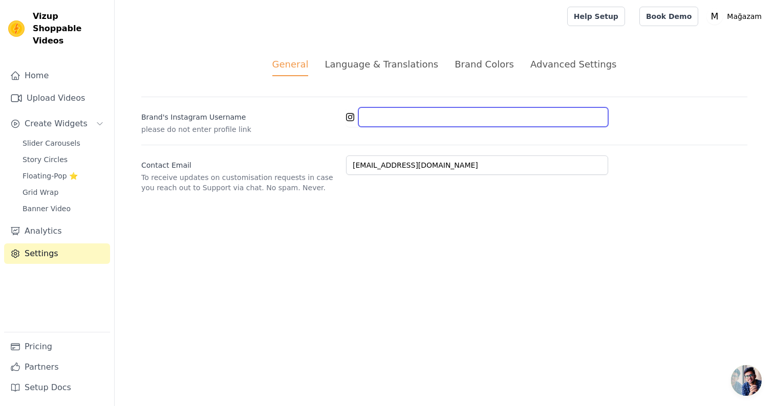
click at [383, 116] on input "Brand's Instagram Username" at bounding box center [483, 116] width 250 height 19
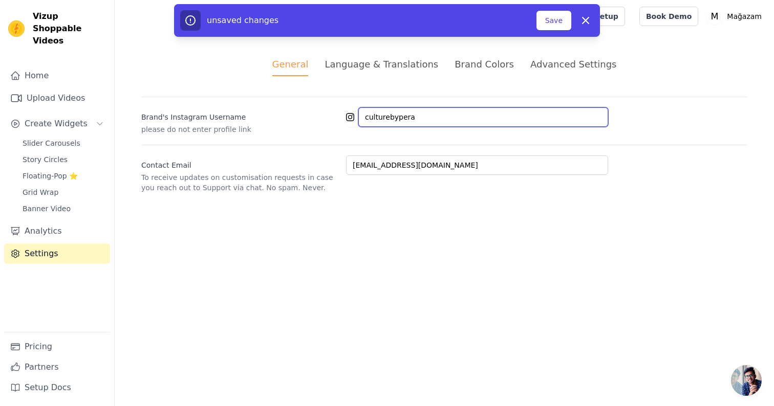
type input "culturebypera"
click at [466, 100] on div "Brand's Instagram Username please do not enter profile link culturebypera" at bounding box center [444, 116] width 606 height 38
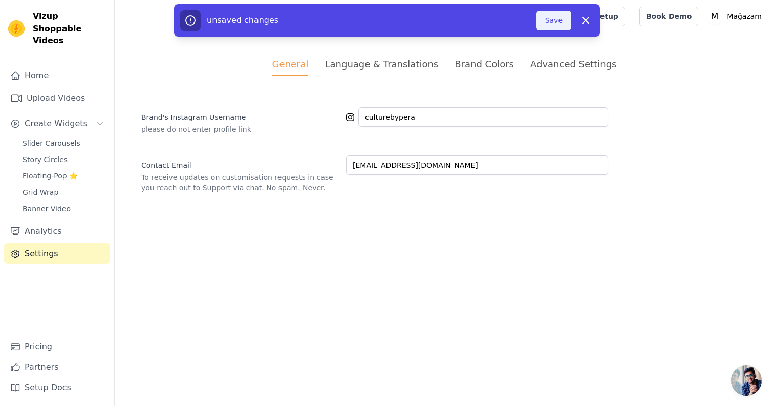
click at [555, 25] on button "Save" at bounding box center [553, 20] width 35 height 19
